Goal: Task Accomplishment & Management: Use online tool/utility

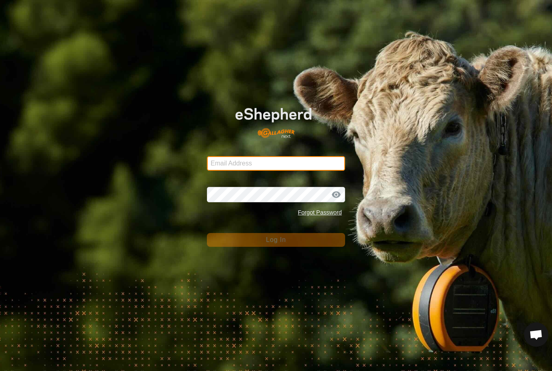
click at [300, 157] on input "Email Address" at bounding box center [276, 163] width 138 height 15
type input "[PERSON_NAME][EMAIL_ADDRESS][DOMAIN_NAME]"
click at [276, 240] on button "Log In" at bounding box center [276, 240] width 138 height 14
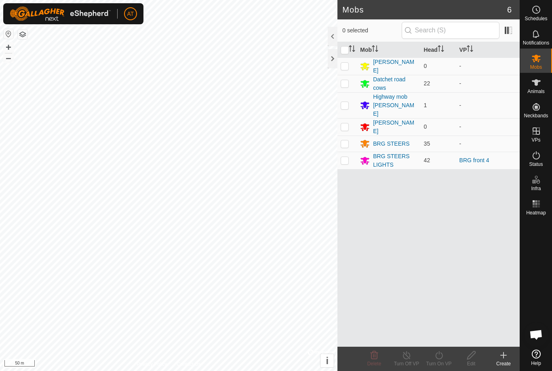
click at [352, 154] on td at bounding box center [346, 160] width 19 height 17
checkbox input "true"
click at [445, 355] on turn-on-svg-icon at bounding box center [439, 355] width 32 height 10
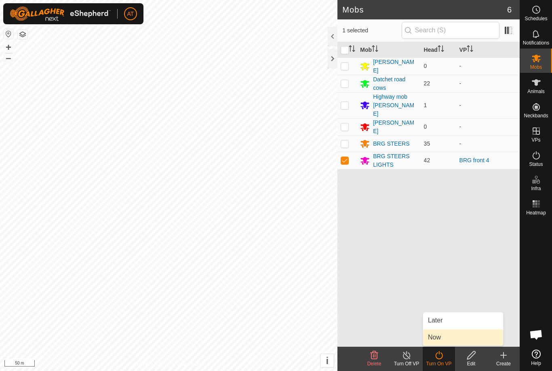
click at [438, 341] on span "Now" at bounding box center [434, 337] width 13 height 10
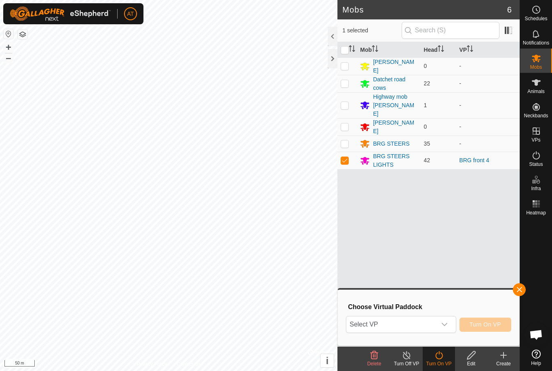
click at [453, 322] on div "dropdown trigger" at bounding box center [444, 324] width 16 height 16
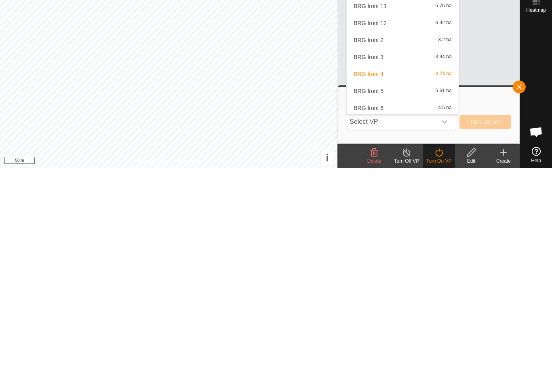
scroll to position [246, 0]
click at [375, 289] on span "BRG front 5" at bounding box center [369, 292] width 30 height 6
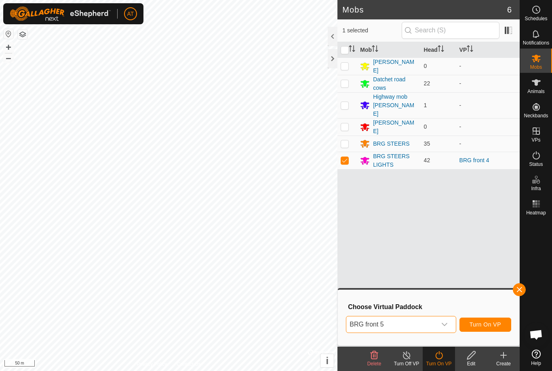
click at [520, 289] on span "button" at bounding box center [519, 289] width 6 height 6
